Goal: Task Accomplishment & Management: Use online tool/utility

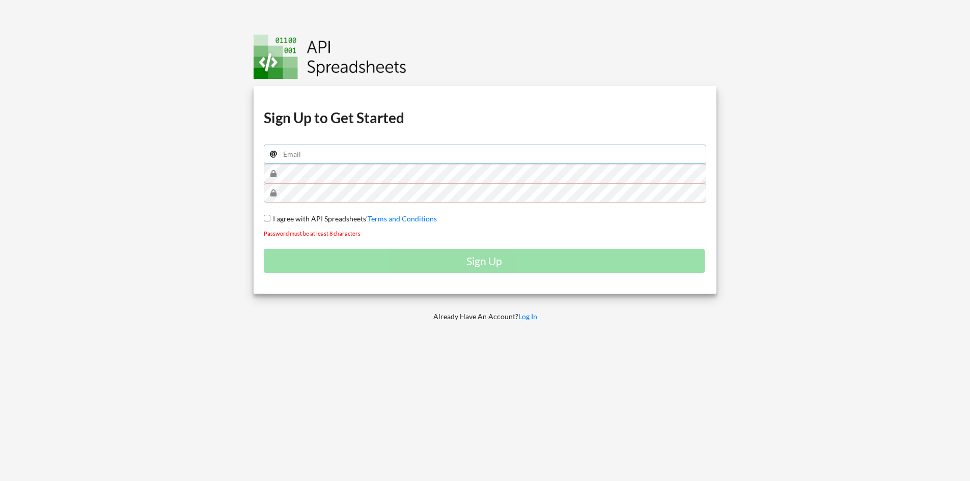
click at [384, 160] on input "email" at bounding box center [485, 154] width 443 height 19
type input "[EMAIL_ADDRESS][DOMAIN_NAME]"
click at [258, 216] on div "Download hidden Download hidden Download hidden Download hidden Sign Up to Get …" at bounding box center [485, 190] width 463 height 208
click at [270, 216] on span "I agree with API Spreadsheets'" at bounding box center [318, 218] width 97 height 9
click at [270, 216] on input "I agree with API Spreadsheets' Terms and Conditions" at bounding box center [267, 218] width 7 height 7
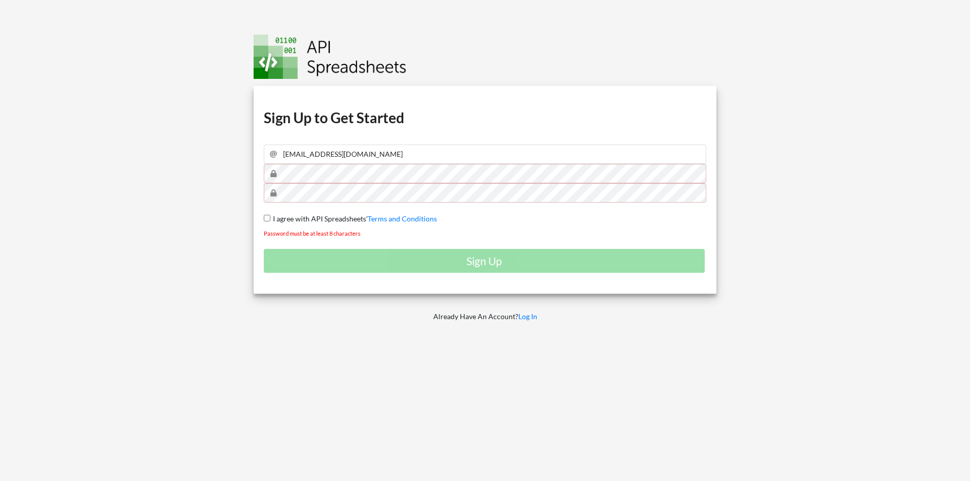
checkbox input "true"
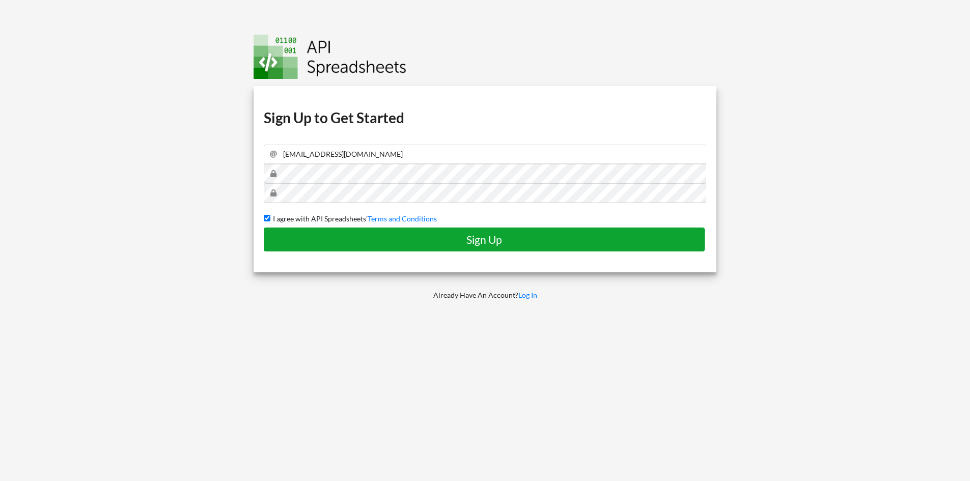
click at [479, 235] on h4 "Sign Up" at bounding box center [484, 239] width 420 height 13
checkbox input "false"
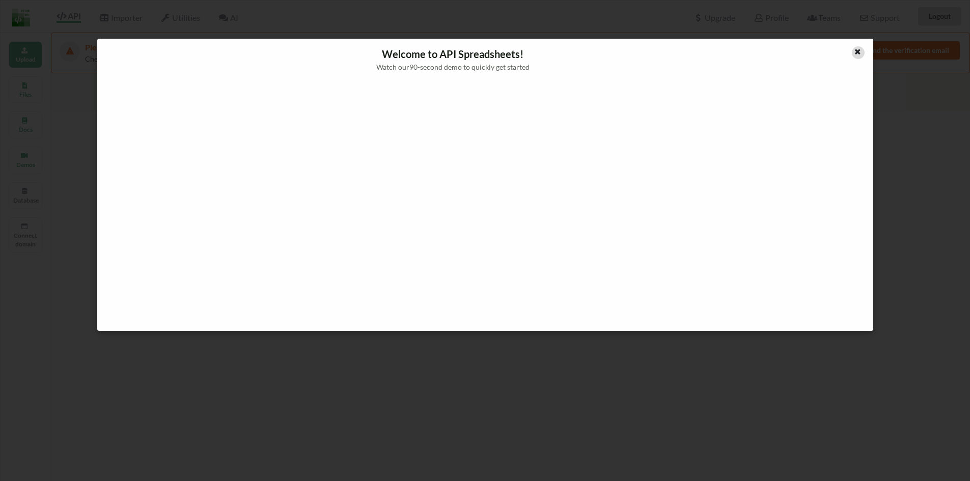
click at [852, 49] on div at bounding box center [840, 63] width 65 height 34
click at [858, 48] on icon at bounding box center [857, 50] width 9 height 7
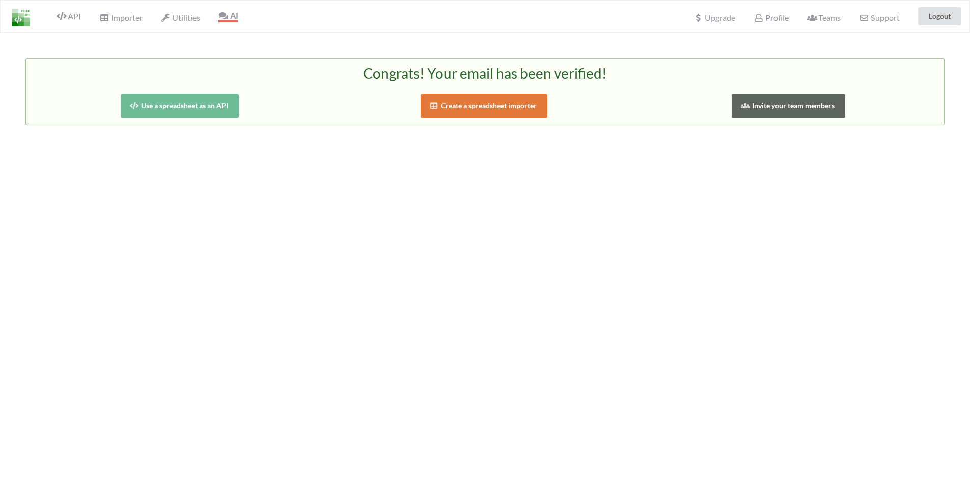
click at [505, 107] on button "Create a spreadsheet importer" at bounding box center [484, 106] width 127 height 24
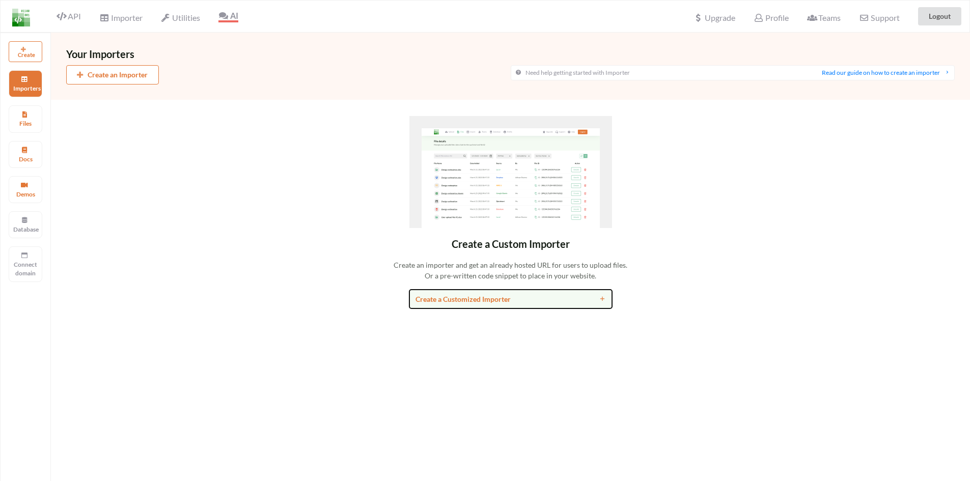
click at [506, 307] on button "Create a Customized Importer" at bounding box center [511, 299] width 204 height 20
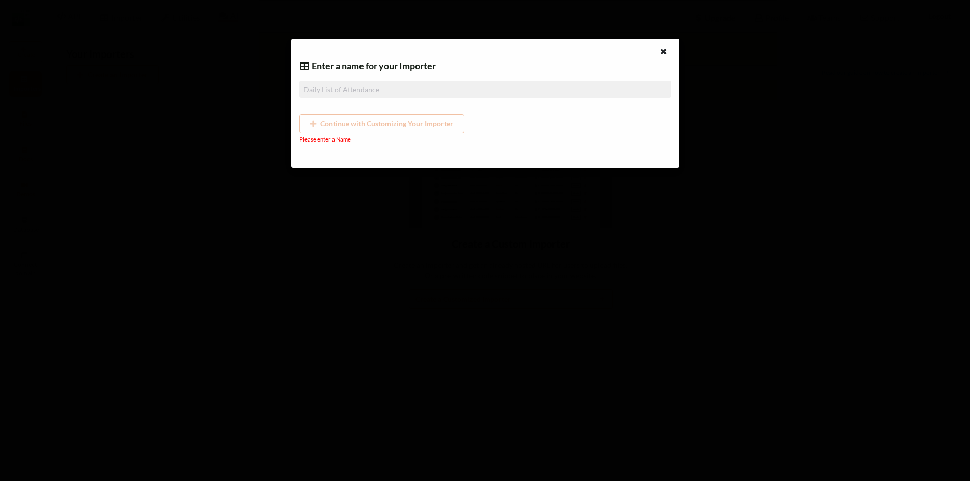
click at [402, 131] on div "Continue with Customizing Your Importer" at bounding box center [485, 123] width 372 height 19
click at [348, 130] on div "Continue with Customizing Your Importer" at bounding box center [485, 123] width 372 height 19
click at [350, 95] on input at bounding box center [485, 89] width 372 height 17
type input "s"
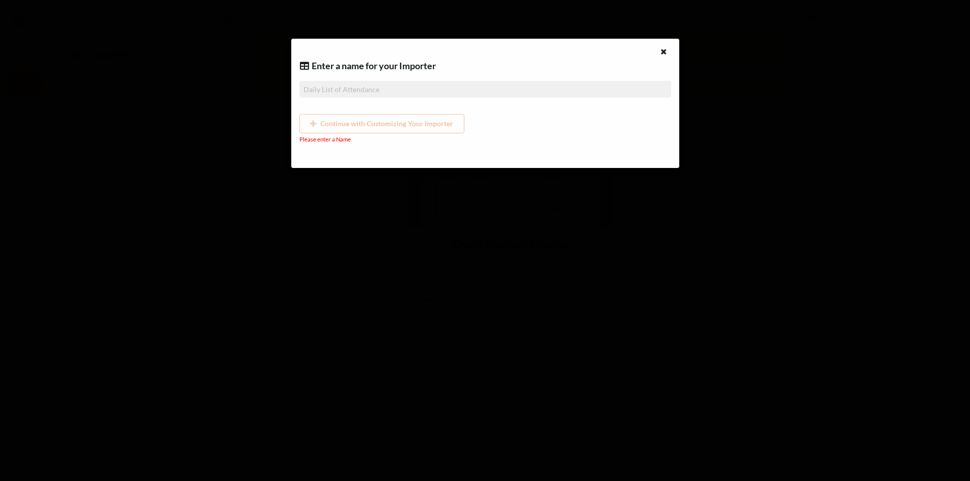
type input "s"
type input "sa"
type input "sad"
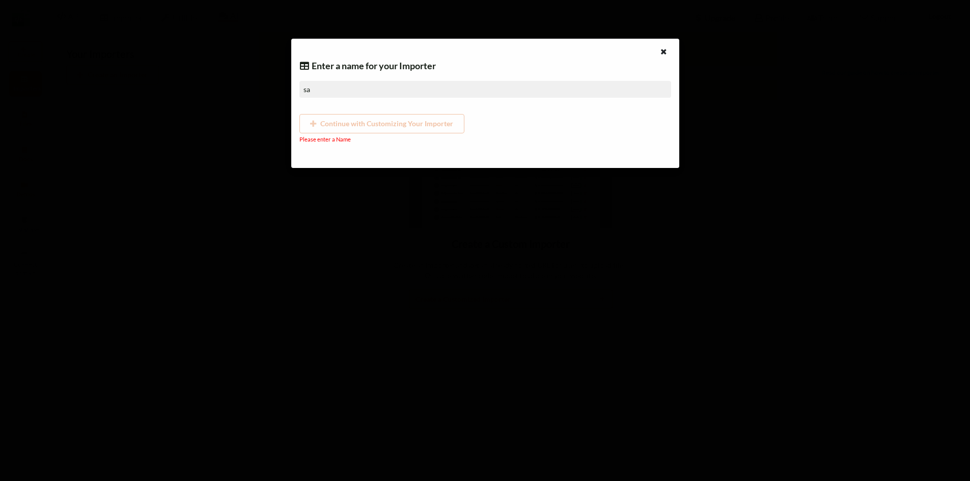
type input "sad"
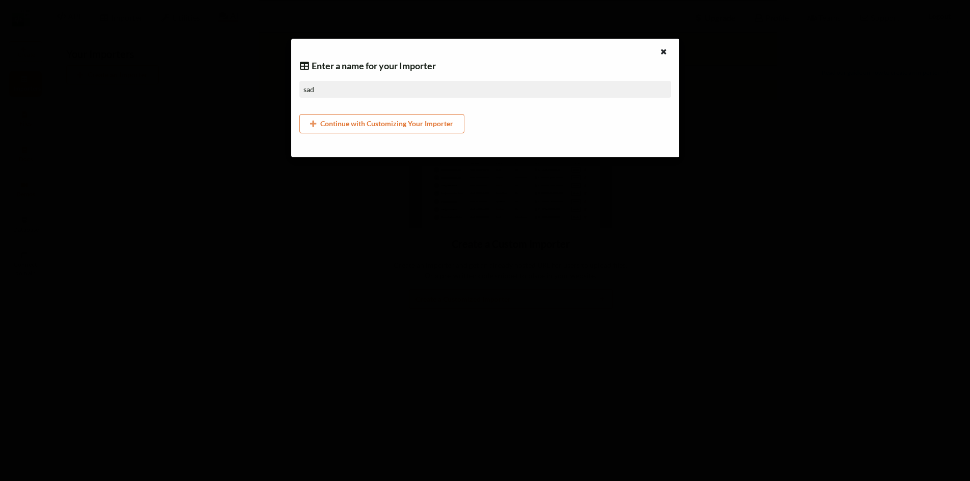
drag, startPoint x: 353, startPoint y: 86, endPoint x: 258, endPoint y: 83, distance: 94.7
click at [258, 83] on div "Enter a name for your Importer sad Continue with Customizing Your Importer" at bounding box center [485, 240] width 970 height 481
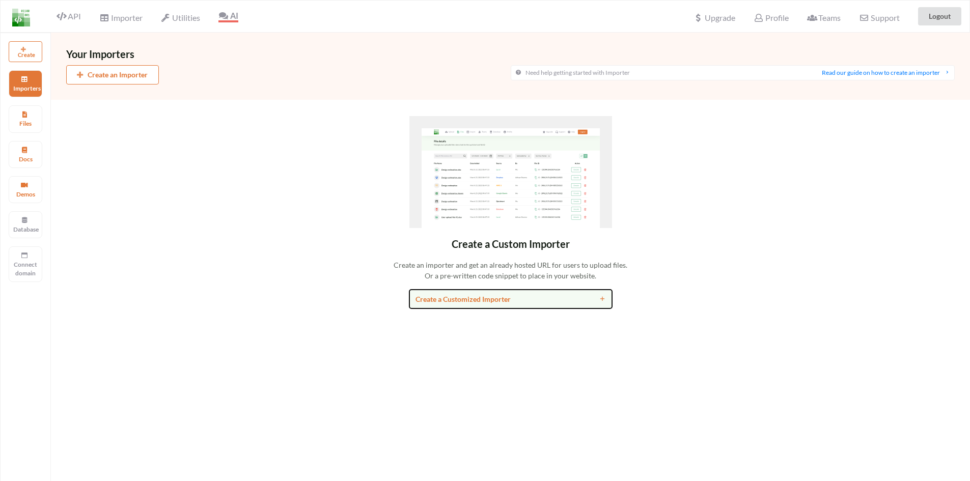
click at [458, 300] on div "Create a Customized Importer" at bounding box center [486, 299] width 140 height 11
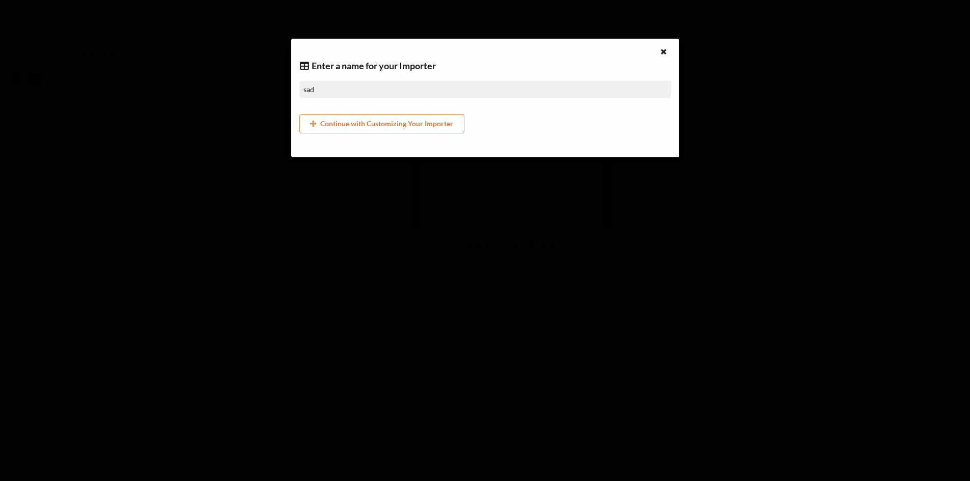
drag, startPoint x: 406, startPoint y: 86, endPoint x: 295, endPoint y: 89, distance: 111.0
click at [295, 89] on div "Enter a name for your Importer sad Continue with Customizing Your Importer" at bounding box center [485, 98] width 388 height 119
click at [378, 121] on button "Continue with Customizing Your Importer" at bounding box center [381, 123] width 165 height 19
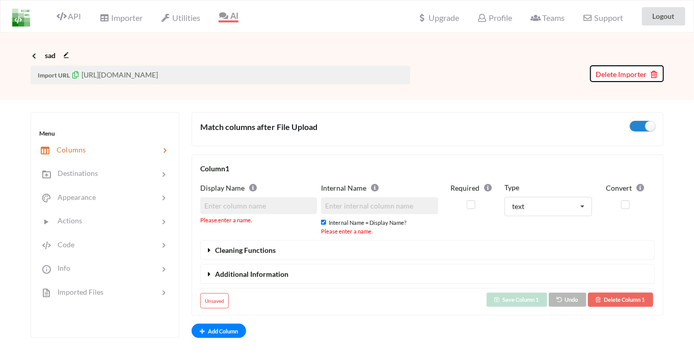
click at [653, 70] on icon at bounding box center [652, 72] width 9 height 7
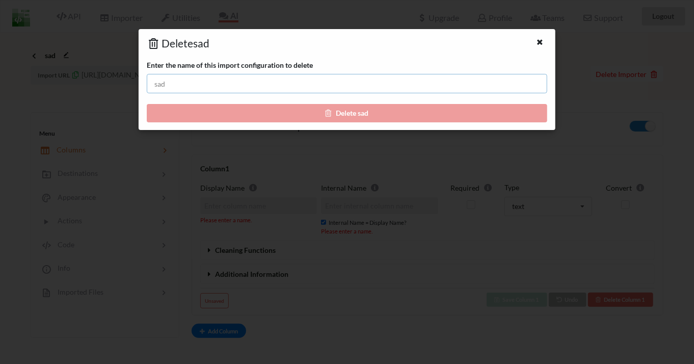
click at [211, 76] on input "text" at bounding box center [347, 83] width 400 height 19
click at [317, 110] on div "Enter the name of this import configuration to delete Delete sad" at bounding box center [347, 91] width 400 height 63
click at [311, 89] on input "text" at bounding box center [347, 83] width 400 height 19
type input "ыфв"
drag, startPoint x: 313, startPoint y: 89, endPoint x: 118, endPoint y: 86, distance: 195.6
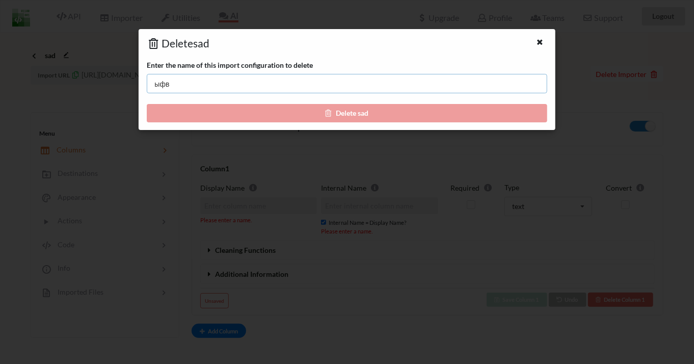
click at [118, 86] on div "Delete sad Enter the name of this import configuration to delete ыфв Delete sad" at bounding box center [347, 182] width 694 height 364
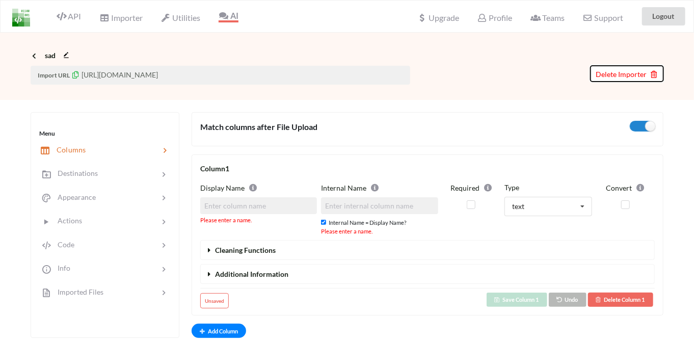
click at [627, 76] on span "Delete Importer" at bounding box center [626, 74] width 63 height 9
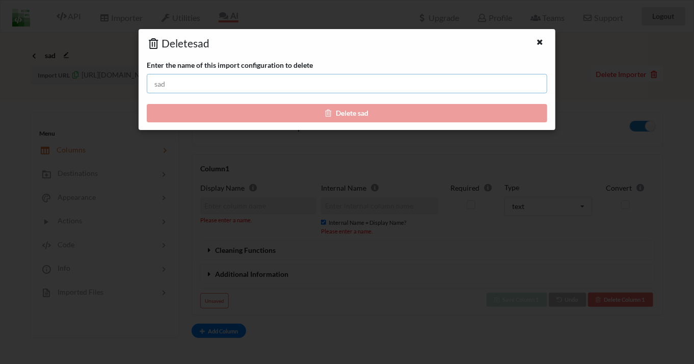
click at [198, 85] on input "text" at bounding box center [347, 83] width 400 height 19
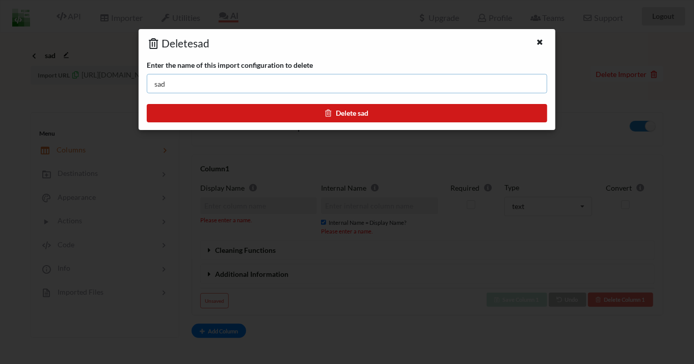
type input "sad"
click at [235, 110] on button "Delete sad" at bounding box center [347, 113] width 400 height 18
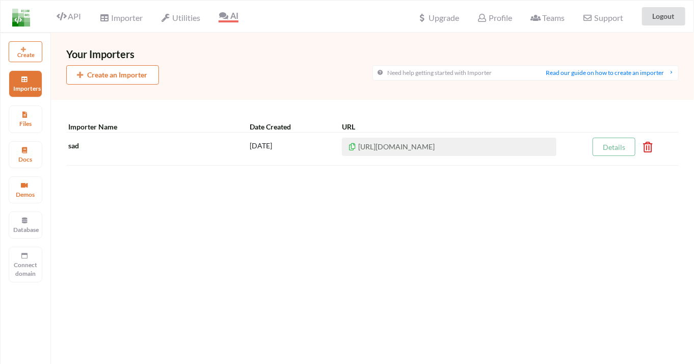
click at [393, 102] on div "Your Importers Create an Importer Need help getting started with Importer Read …" at bounding box center [372, 215] width 643 height 364
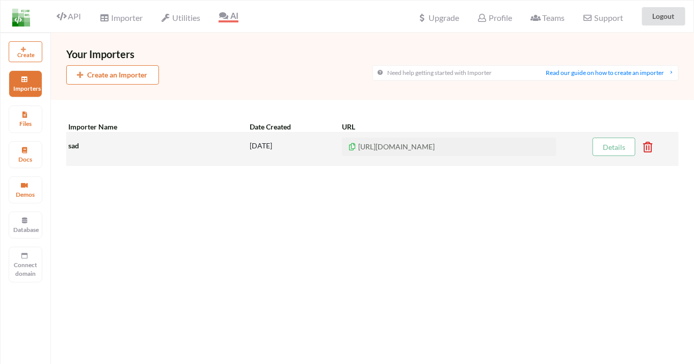
click at [326, 154] on div "2025-10-07" at bounding box center [296, 148] width 92 height 22
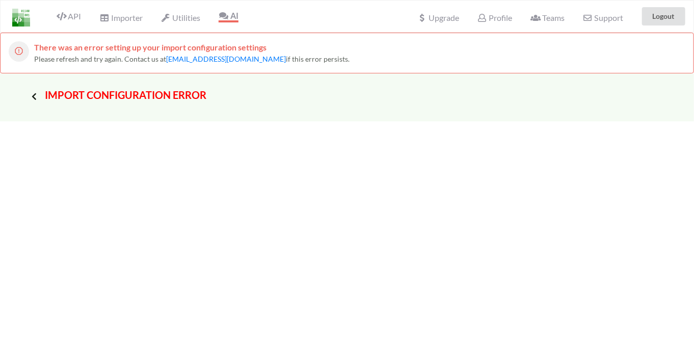
click at [33, 94] on icon at bounding box center [34, 96] width 9 height 8
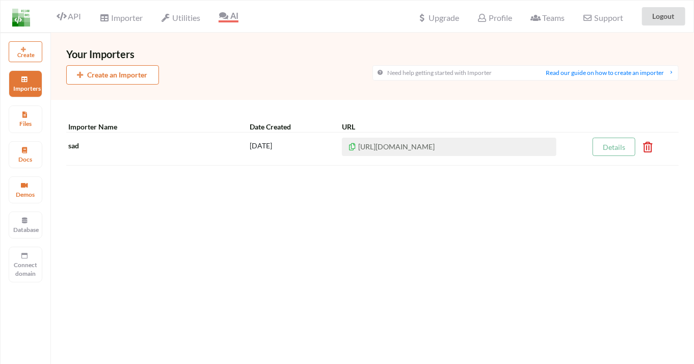
click at [28, 59] on button "Create" at bounding box center [26, 51] width 34 height 21
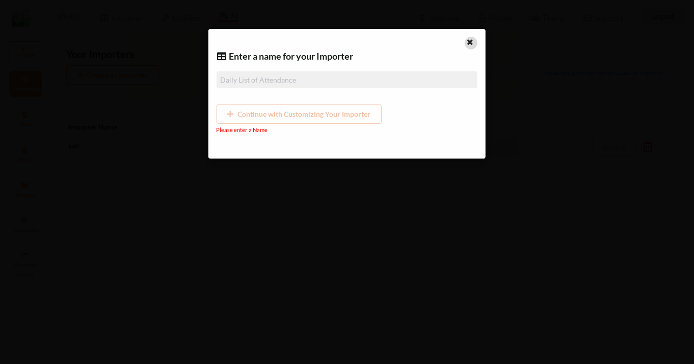
click at [467, 39] on icon at bounding box center [470, 40] width 9 height 7
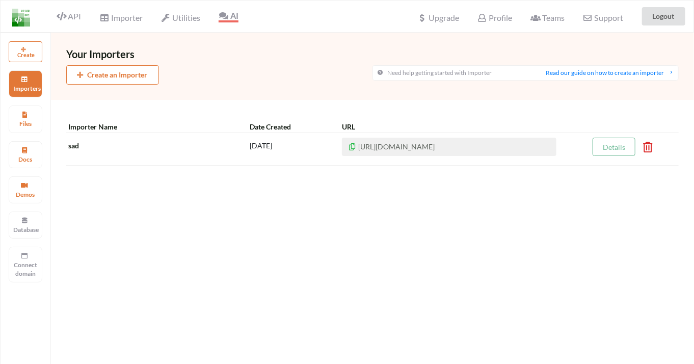
click at [18, 20] on img at bounding box center [21, 18] width 18 height 18
click at [127, 20] on span "Importer" at bounding box center [120, 19] width 43 height 12
click at [108, 72] on button "Create an Importer" at bounding box center [112, 74] width 93 height 19
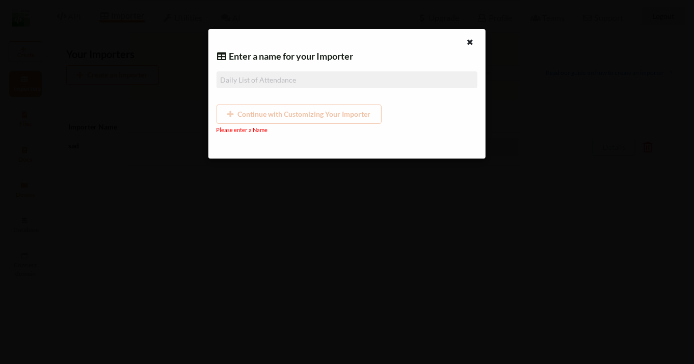
click at [283, 84] on input at bounding box center [346, 79] width 261 height 17
type input "g"
type input "ga"
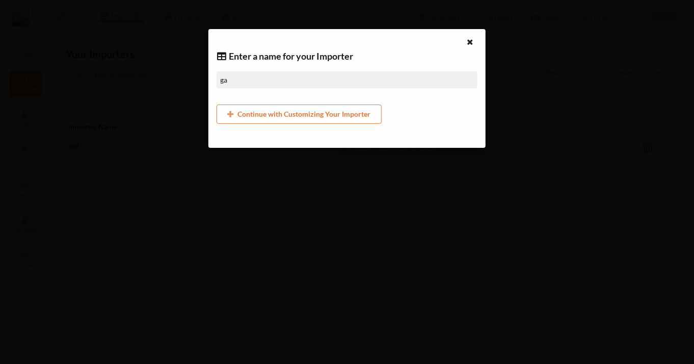
type input "gam"
type input "game"
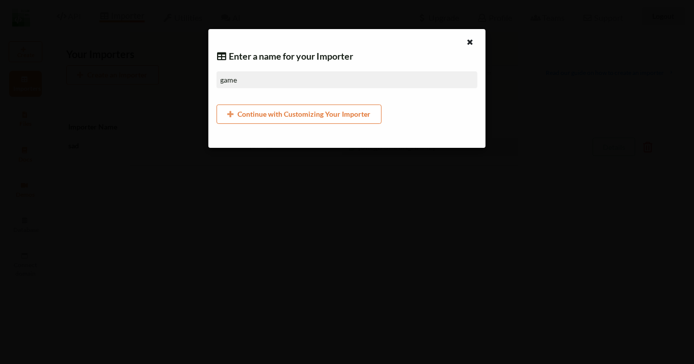
type input "game"
type input "game t"
type input "game th"
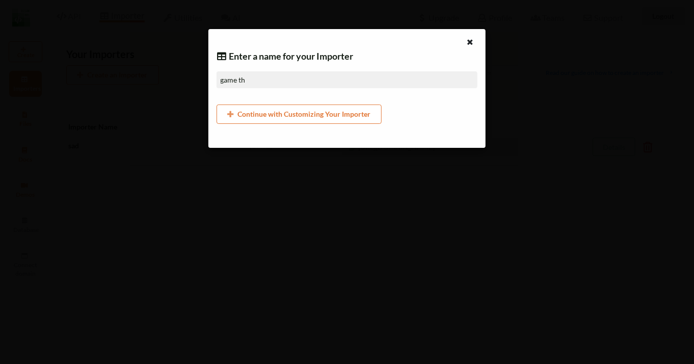
type input "game the"
type input "game theo"
type input "game theor"
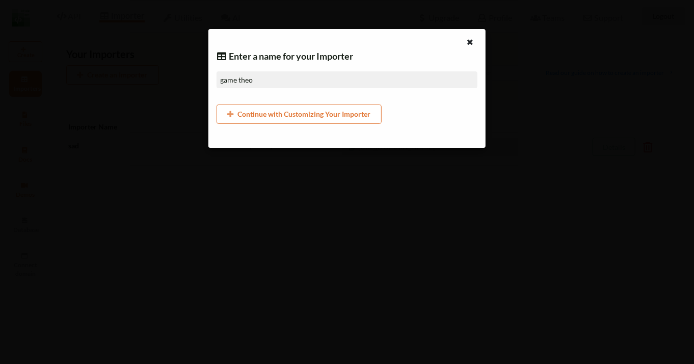
type input "game theor"
type input "game theory"
click at [285, 120] on button "Continue with Customizing Your Importer" at bounding box center [298, 113] width 165 height 19
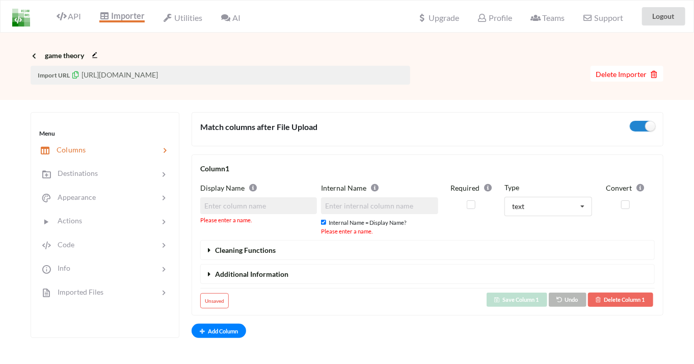
click at [214, 301] on span "Unsaved" at bounding box center [214, 300] width 29 height 15
click at [263, 209] on input at bounding box center [258, 205] width 117 height 17
click at [272, 207] on input at bounding box center [258, 205] width 117 height 17
paste input "ХОДЫ"
type input "ХОДЫ"
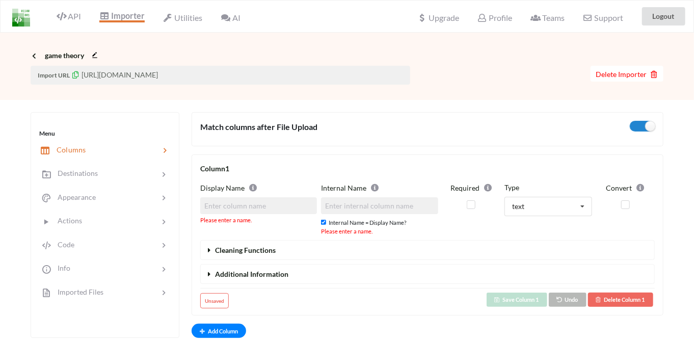
type input "ХОДЫ"
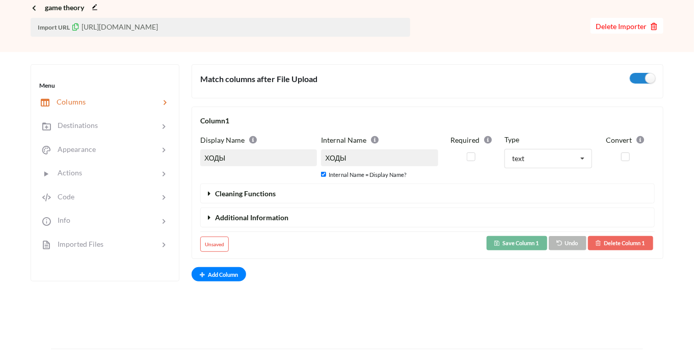
scroll to position [51, 0]
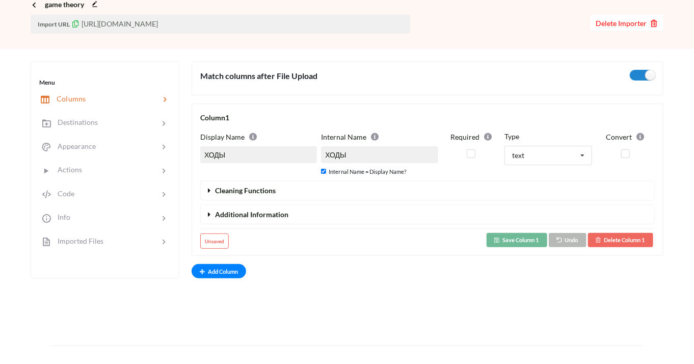
type input "ХОДЫ"
click at [529, 239] on button "Save Column 1" at bounding box center [516, 240] width 61 height 14
click at [265, 190] on span "Cleaning Functions" at bounding box center [245, 190] width 61 height 9
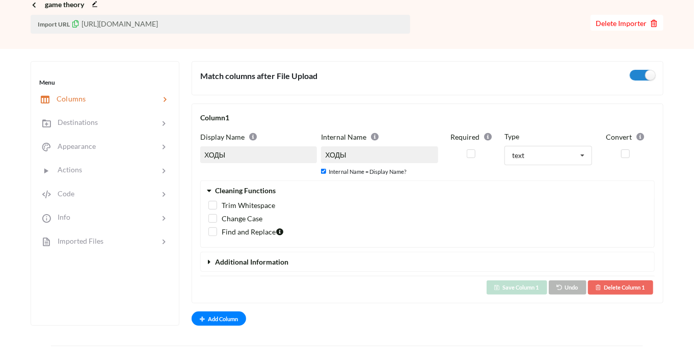
click at [265, 190] on span "Cleaning Functions" at bounding box center [245, 190] width 61 height 9
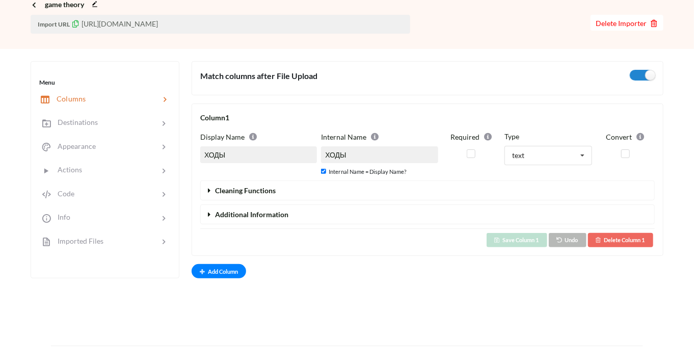
click at [266, 219] on button "Additional Information" at bounding box center [427, 214] width 453 height 19
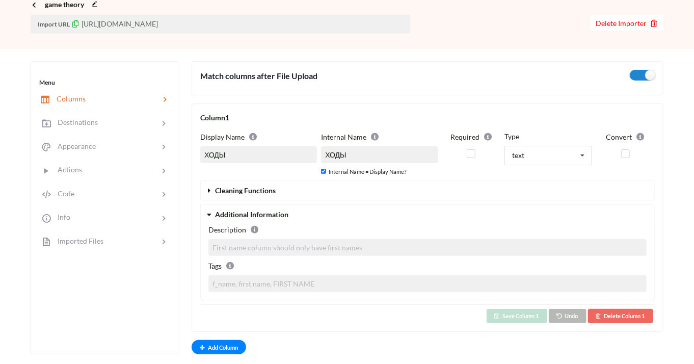
click at [266, 219] on button "Additional Information" at bounding box center [427, 214] width 453 height 19
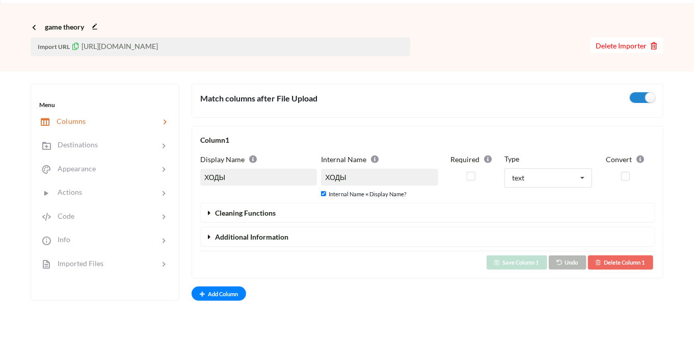
scroll to position [0, 0]
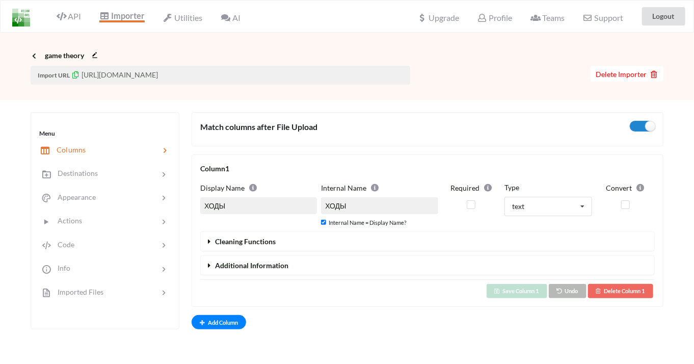
click at [156, 78] on p "Import URL https://wwwapp.apispreadsheets.com/import/upload/bc355e07e0a0831d2db…" at bounding box center [220, 75] width 379 height 19
click at [68, 74] on span "Import URL" at bounding box center [53, 75] width 33 height 8
click at [71, 73] on icon at bounding box center [75, 73] width 9 height 7
click at [90, 287] on span "Imported Files" at bounding box center [76, 291] width 53 height 9
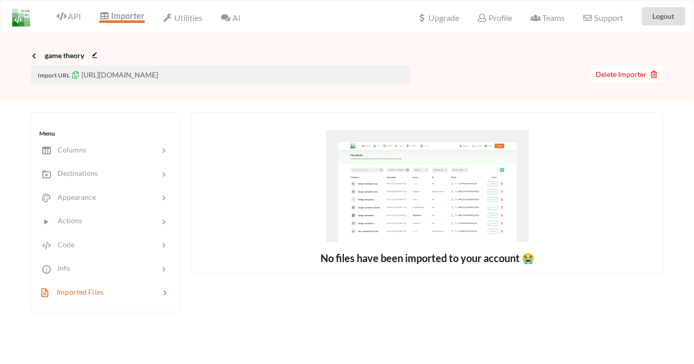
click at [126, 17] on span "Importer" at bounding box center [121, 17] width 45 height 12
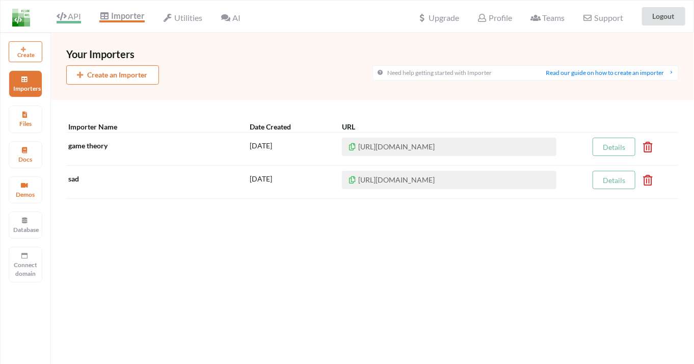
click at [73, 17] on span "API" at bounding box center [69, 17] width 24 height 12
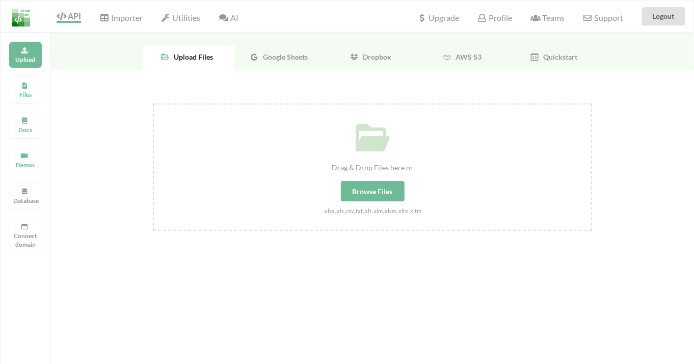
click at [276, 60] on span "Google Sheets" at bounding box center [283, 56] width 49 height 9
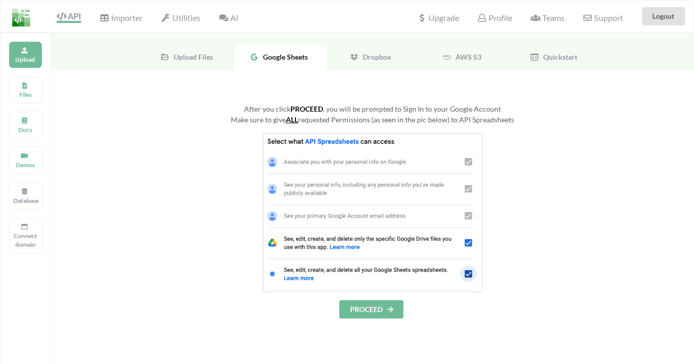
click at [391, 308] on icon at bounding box center [389, 309] width 9 height 6
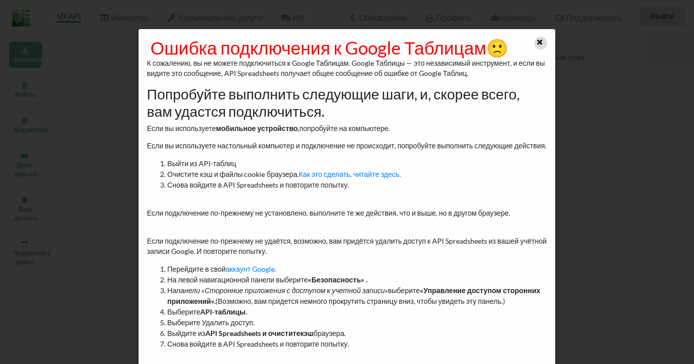
click at [536, 44] on icon at bounding box center [539, 40] width 9 height 7
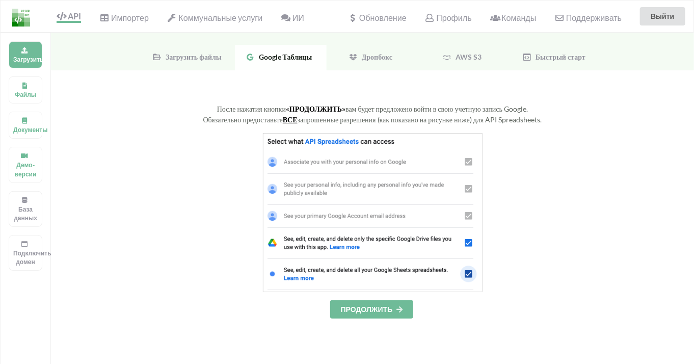
click at [549, 59] on font "Быстрый старт" at bounding box center [560, 56] width 50 height 9
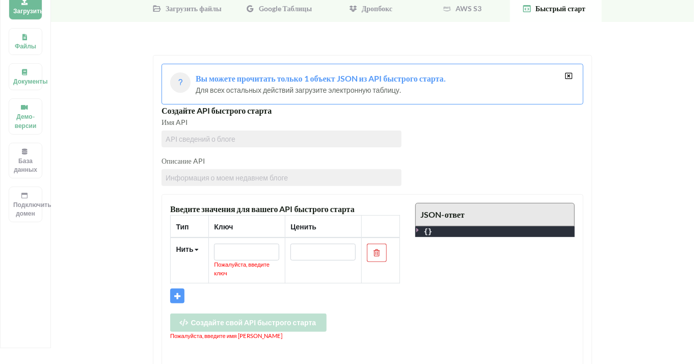
scroll to position [51, 0]
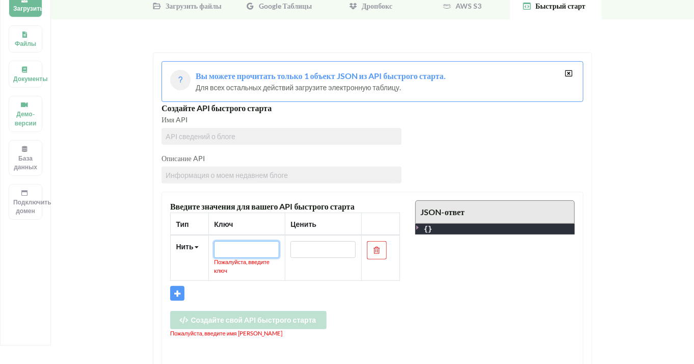
click at [246, 248] on input "text" at bounding box center [246, 249] width 65 height 17
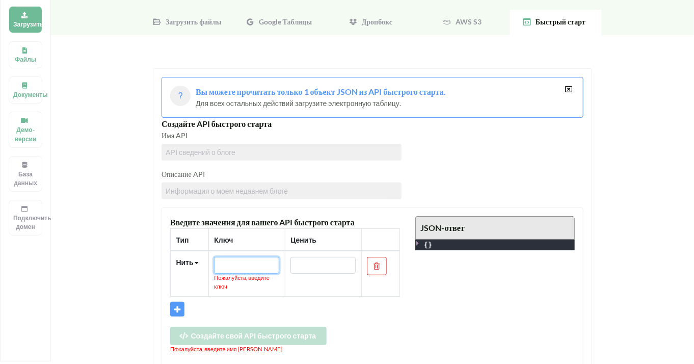
scroll to position [0, 0]
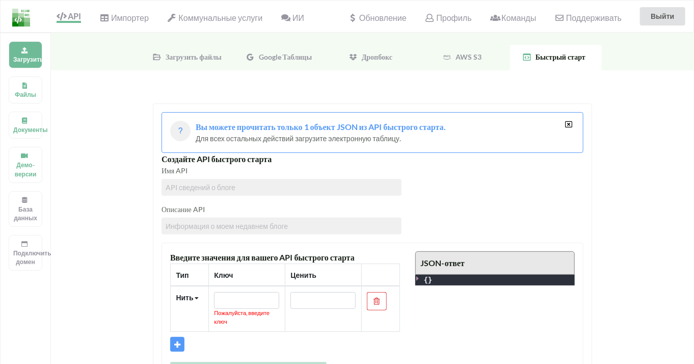
click at [368, 123] on font "Вы можете прочитать только 1 объект JSON из API быстрого старта." at bounding box center [321, 127] width 250 height 10
click at [290, 54] on font "Google Таблицы" at bounding box center [285, 56] width 53 height 9
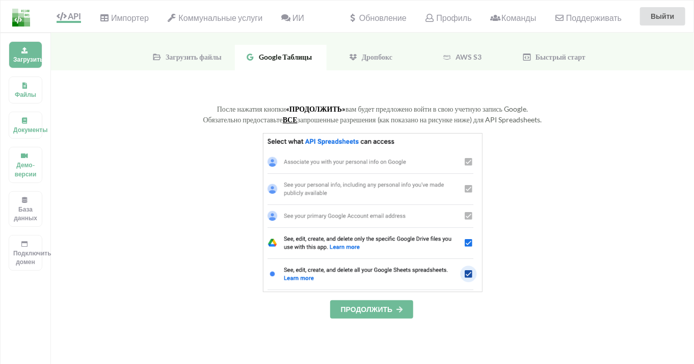
click at [377, 307] on font "ПРОДОЛЖИТЬ" at bounding box center [367, 309] width 52 height 9
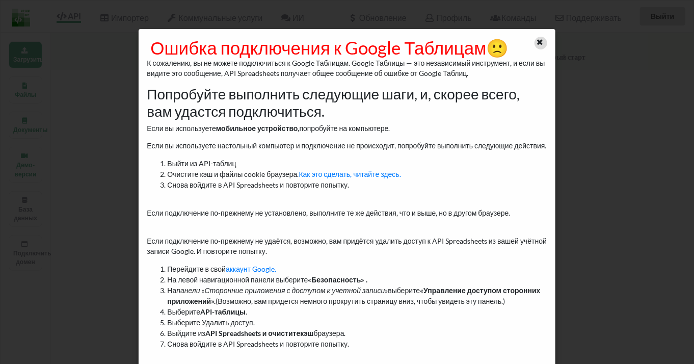
click at [538, 44] on icon at bounding box center [539, 40] width 9 height 7
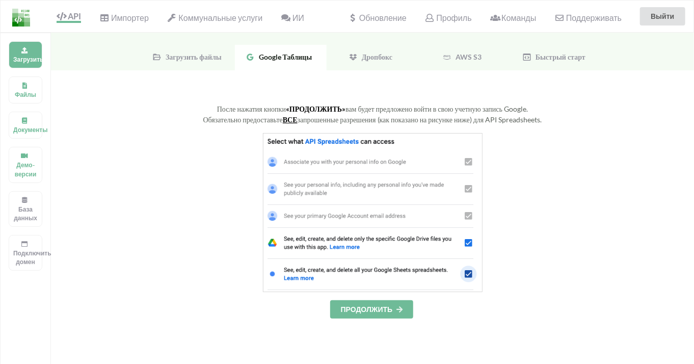
click at [365, 307] on font "ПРОДОЛЖИТЬ" at bounding box center [367, 309] width 52 height 9
click at [355, 301] on button "ПРОДОЛЖИТЬ" at bounding box center [371, 309] width 83 height 18
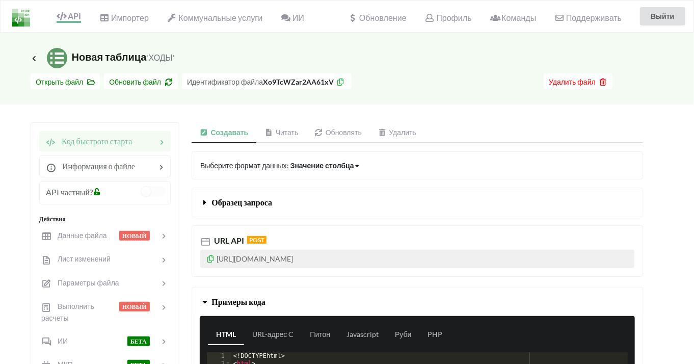
drag, startPoint x: 467, startPoint y: 82, endPoint x: 538, endPoint y: 107, distance: 75.5
click at [538, 108] on div "Значок ссылки Новая таблица 'ХОДЫ' Перейти на страницу файлов Скачать скрыто От…" at bounding box center [347, 353] width 694 height 640
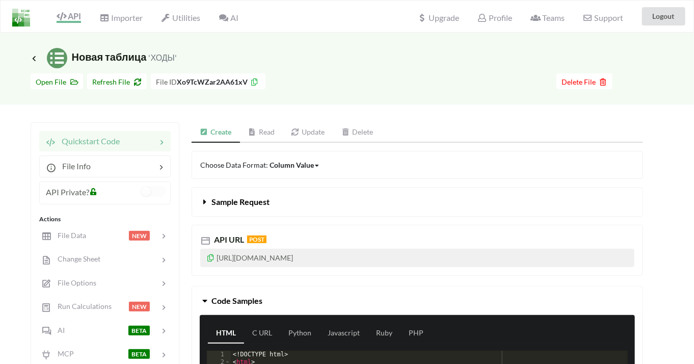
click at [372, 78] on div at bounding box center [410, 81] width 291 height 16
click at [253, 80] on icon at bounding box center [254, 80] width 9 height 7
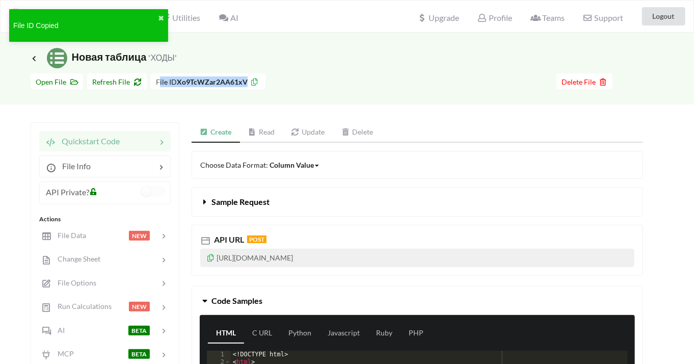
drag, startPoint x: 153, startPoint y: 78, endPoint x: 243, endPoint y: 78, distance: 90.1
click at [243, 78] on div "File ID Xo9TcWZar2AA61xV" at bounding box center [208, 81] width 115 height 16
copy span "File ID Xo9TcWZar2AA61xV"
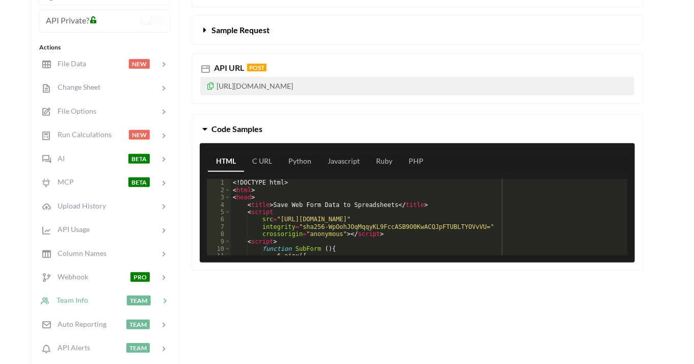
scroll to position [153, 0]
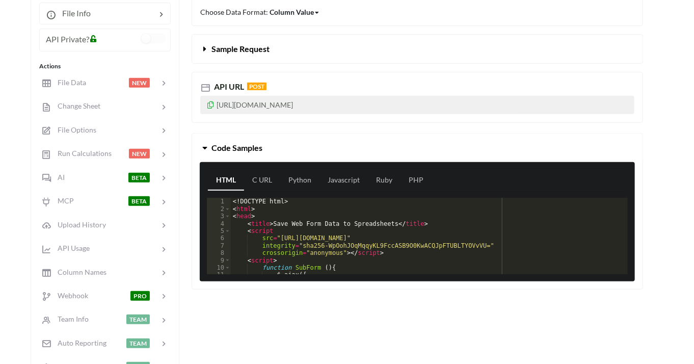
drag, startPoint x: 432, startPoint y: 103, endPoint x: 214, endPoint y: 82, distance: 218.9
click at [214, 82] on div "API URL POST https://api.apispreadsheets.com/data/Xo9TcWZar2AA61xV/" at bounding box center [416, 97] width 451 height 51
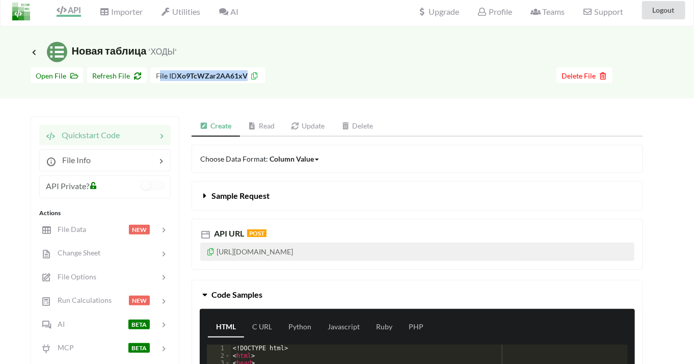
scroll to position [0, 0]
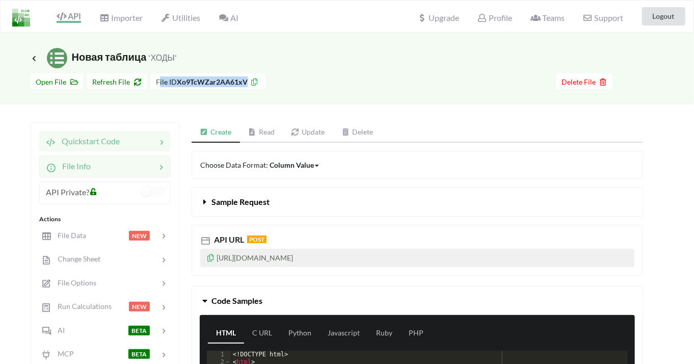
copy div "API URL POST https://api.apispreadsheets.com/data/Xo9TcWZar2AA61xV/"
